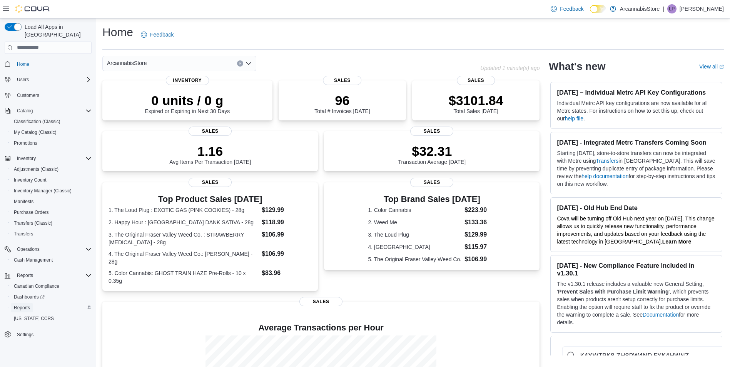
click at [17, 305] on span "Reports" at bounding box center [22, 308] width 16 height 6
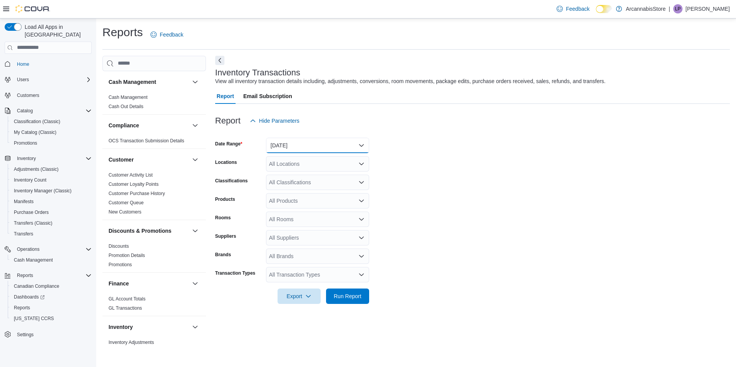
click at [312, 148] on button "[DATE]" at bounding box center [317, 145] width 103 height 15
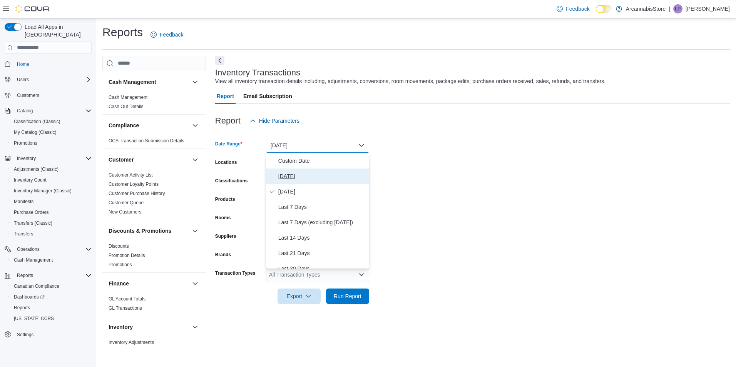
click at [302, 176] on span "[DATE]" at bounding box center [322, 176] width 88 height 9
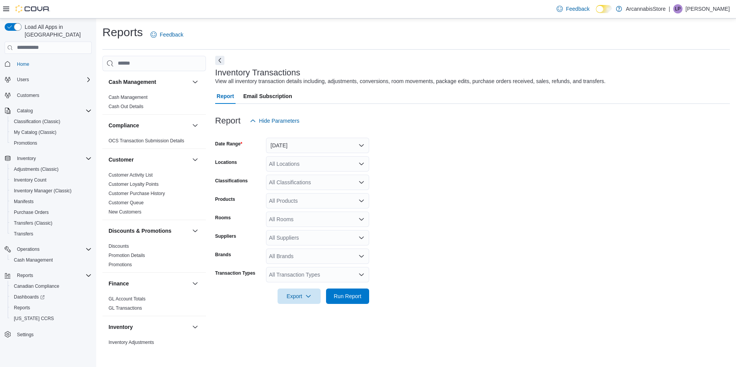
click at [311, 161] on div "All Locations" at bounding box center [317, 163] width 103 height 15
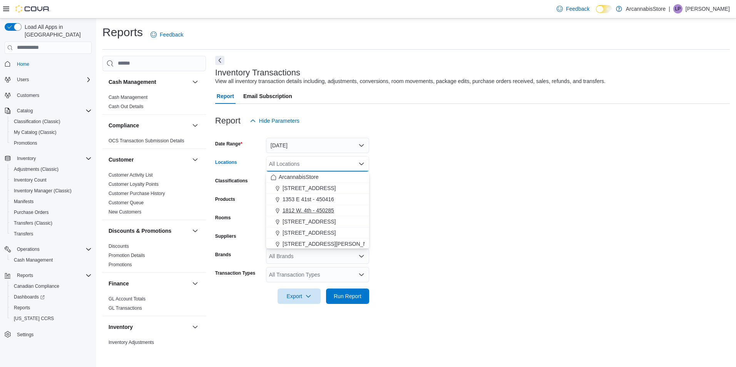
click at [291, 211] on span "1812 W. 4th - 450285" at bounding box center [309, 211] width 52 height 8
click at [341, 293] on span "Run Report" at bounding box center [348, 296] width 28 height 8
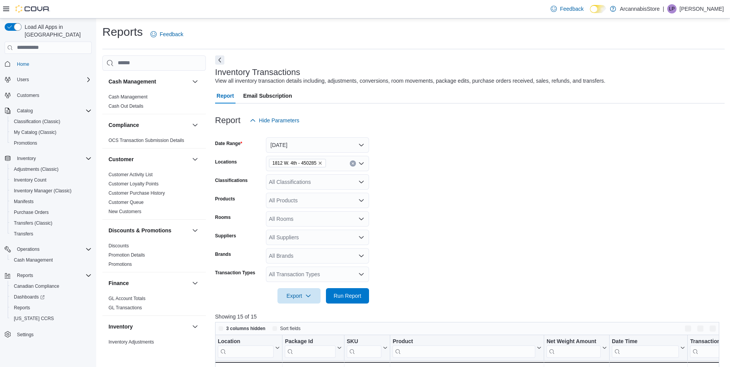
scroll to position [154, 0]
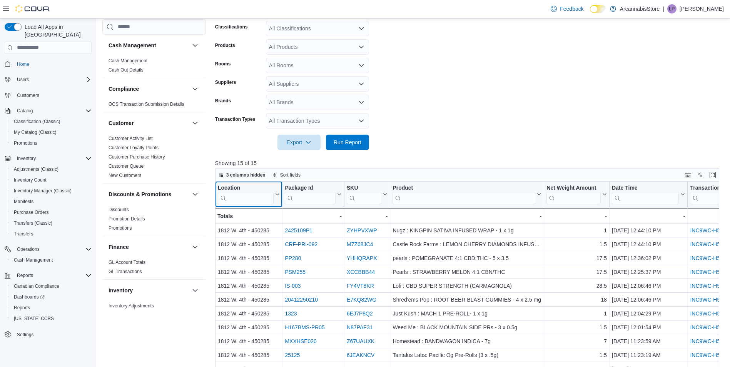
click at [245, 202] on input "search" at bounding box center [246, 198] width 56 height 12
click at [308, 205] on div "Package Id Click to view column header actions" at bounding box center [314, 195] width 62 height 26
click at [364, 202] on input "search" at bounding box center [364, 198] width 35 height 12
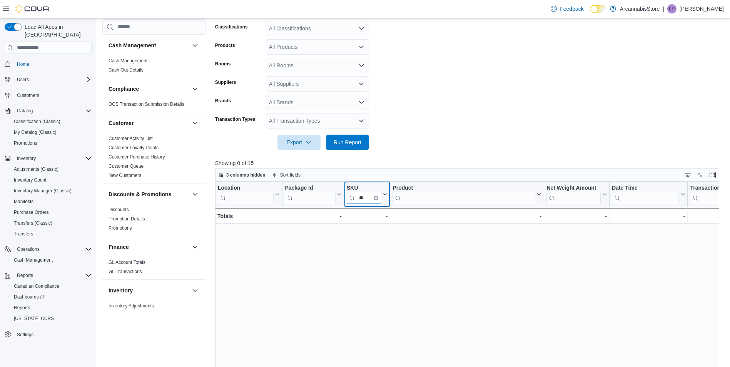
type input "***"
drag, startPoint x: 368, startPoint y: 199, endPoint x: 348, endPoint y: 196, distance: 20.2
click at [348, 196] on input "***" at bounding box center [364, 198] width 35 height 12
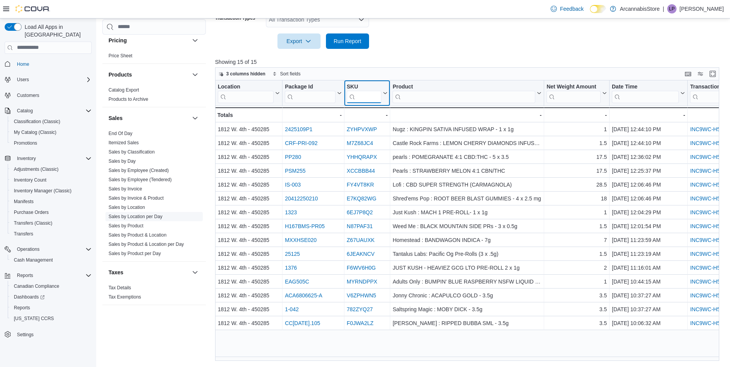
scroll to position [467, 0]
click at [129, 139] on link "Itemized Sales" at bounding box center [124, 139] width 30 height 5
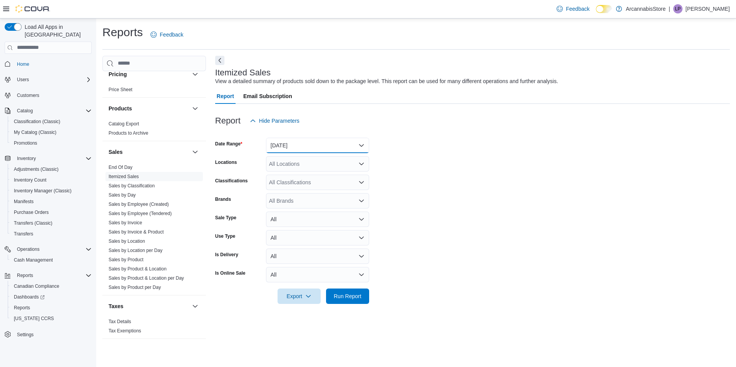
click at [317, 146] on button "[DATE]" at bounding box center [317, 145] width 103 height 15
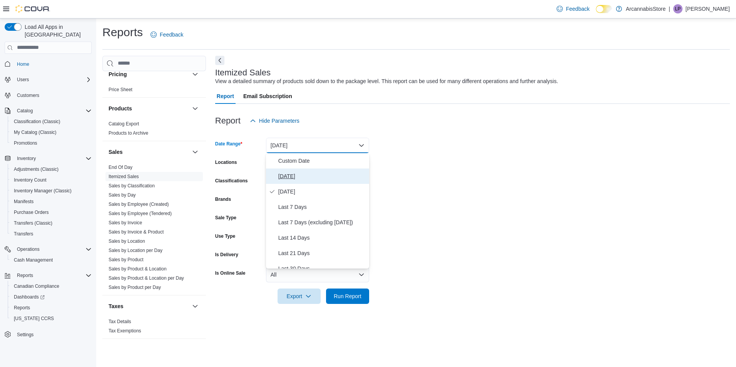
click at [295, 172] on span "[DATE]" at bounding box center [322, 176] width 88 height 9
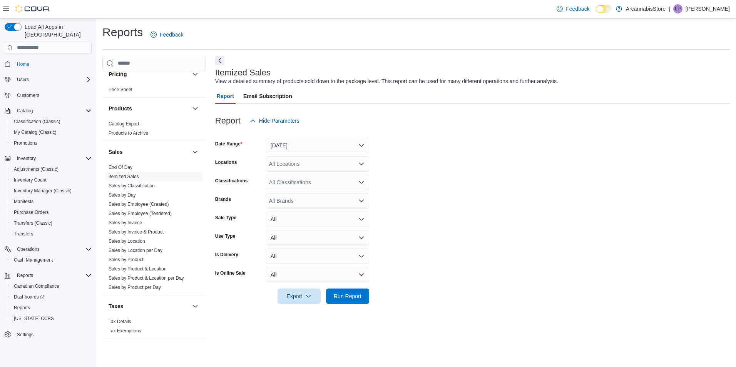
click at [309, 154] on form "Date Range [DATE] Locations All Locations Classifications All Classifications B…" at bounding box center [472, 217] width 515 height 176
click at [308, 158] on div "All Locations" at bounding box center [317, 163] width 103 height 15
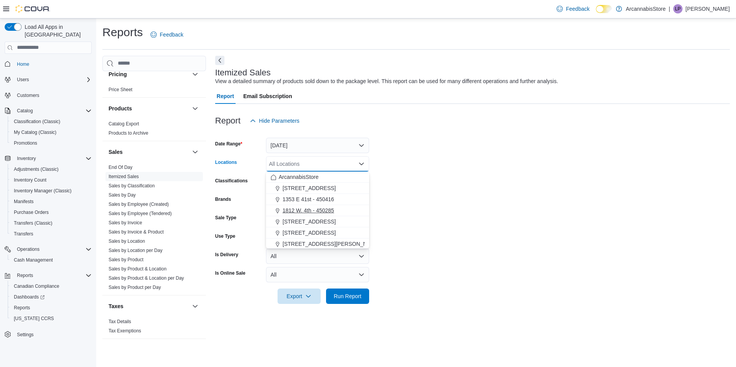
click at [305, 213] on span "1812 W. 4th - 450285" at bounding box center [309, 211] width 52 height 8
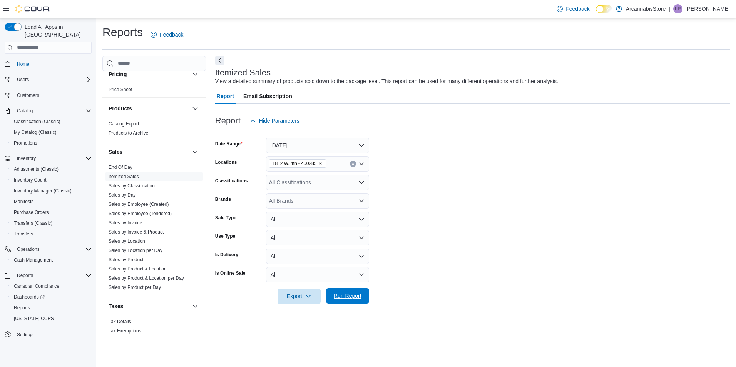
click at [335, 304] on span "Run Report" at bounding box center [348, 295] width 34 height 15
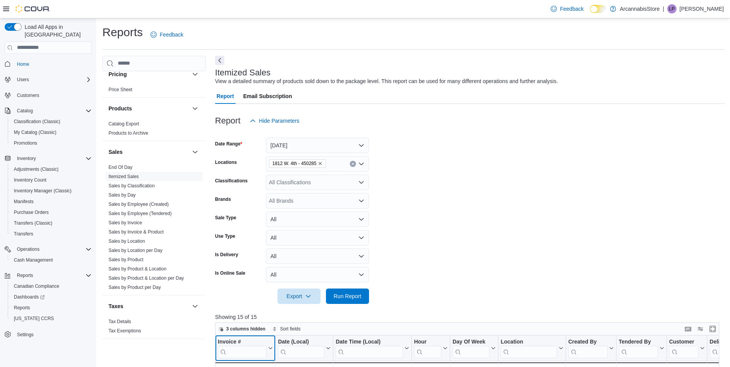
click at [244, 355] on input "search" at bounding box center [242, 352] width 49 height 12
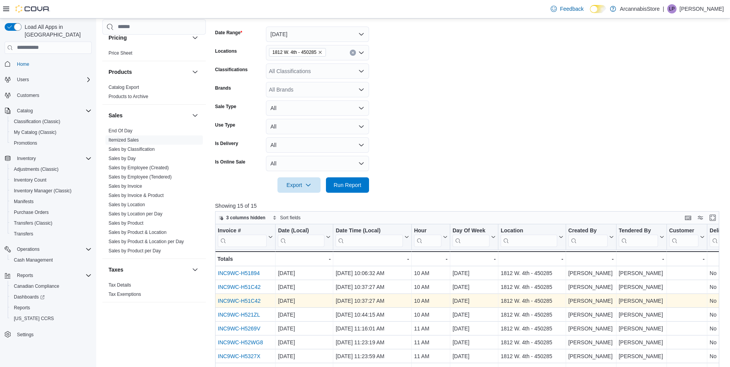
scroll to position [116, 0]
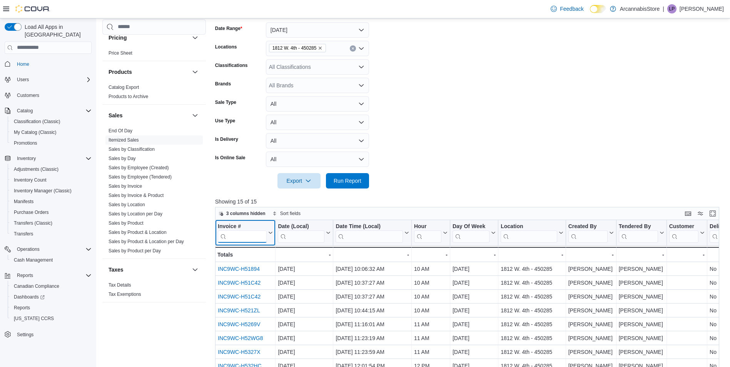
click at [245, 240] on input "search" at bounding box center [242, 236] width 49 height 12
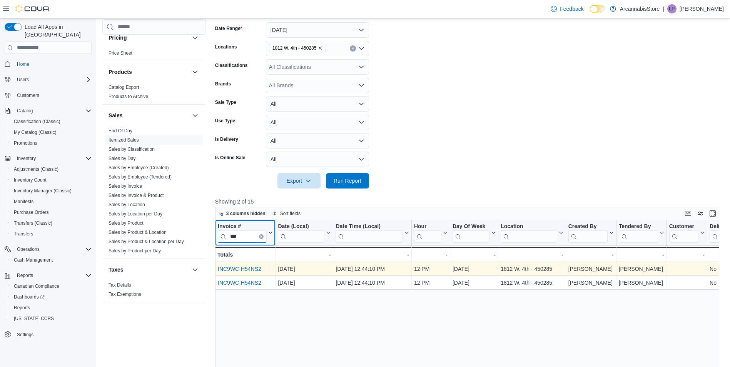
type input "***"
click at [257, 268] on link "INC9WC-H54NS2" at bounding box center [240, 269] width 44 height 6
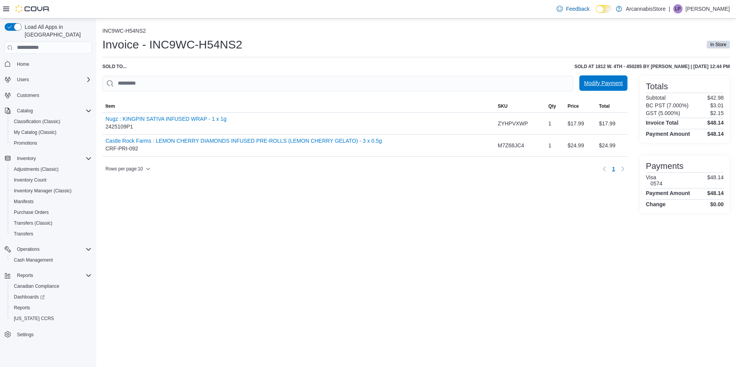
click at [609, 79] on span "Modify Payment" at bounding box center [603, 82] width 39 height 15
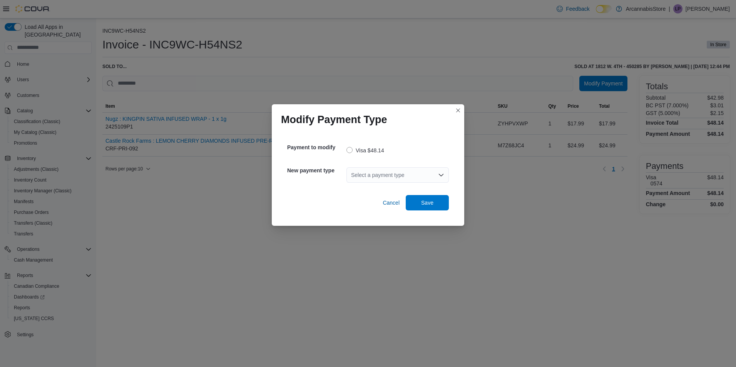
click at [425, 177] on div "Select a payment type" at bounding box center [398, 175] width 102 height 15
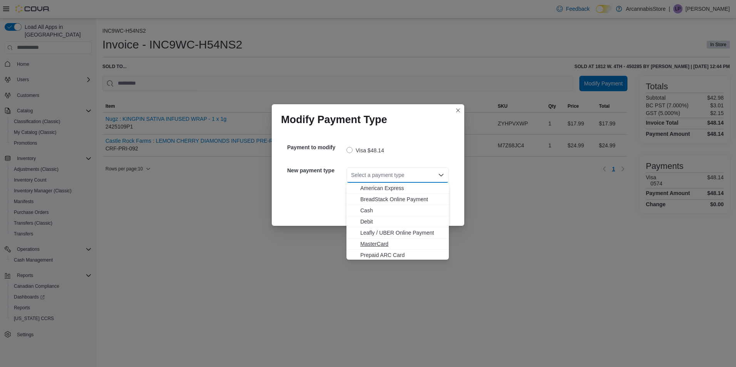
click at [377, 245] on span "MasterCard" at bounding box center [402, 244] width 84 height 8
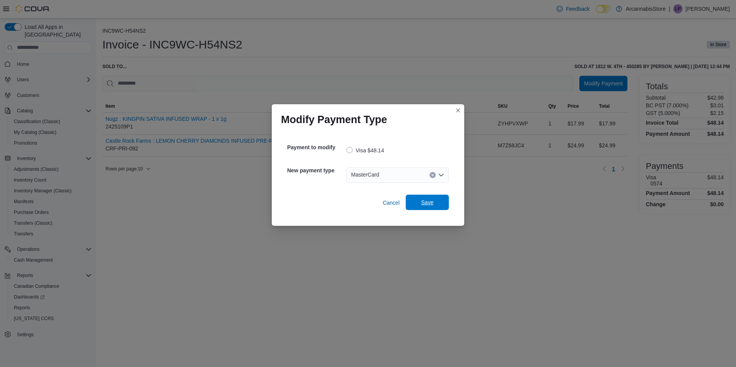
click at [432, 205] on span "Save" at bounding box center [427, 203] width 12 height 8
